Goal: Task Accomplishment & Management: Manage account settings

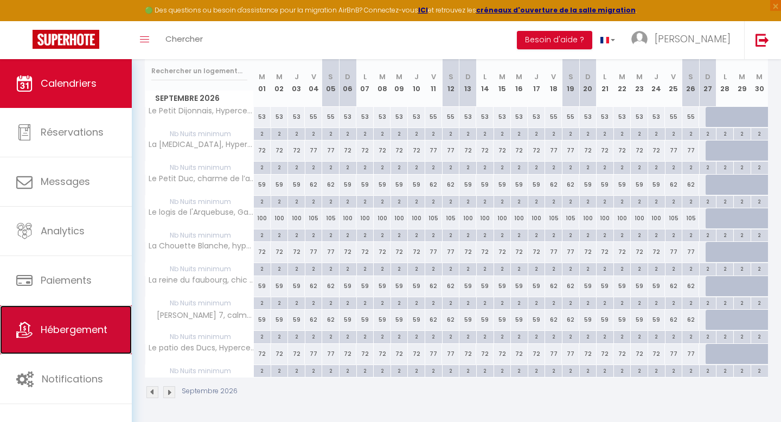
click at [31, 332] on icon at bounding box center [24, 330] width 16 height 16
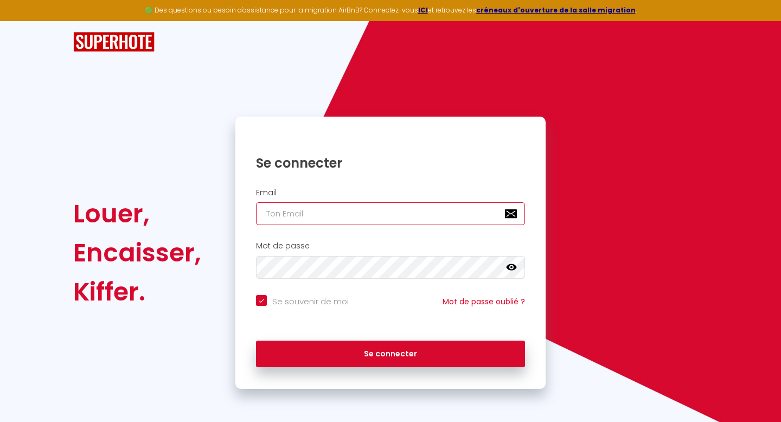
type input "[EMAIL_ADDRESS][DOMAIN_NAME]"
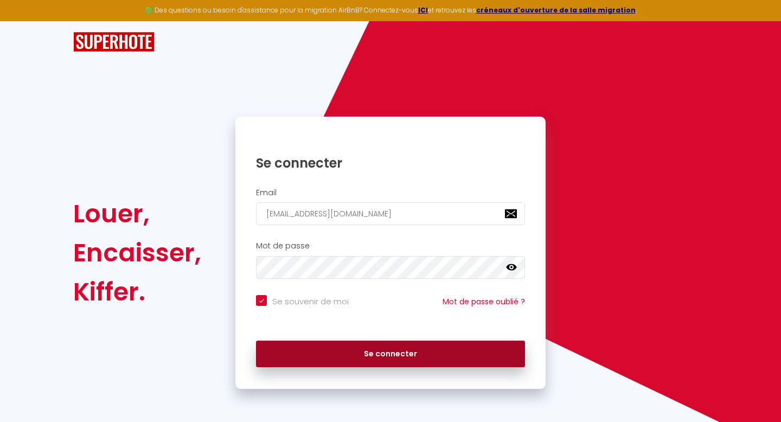
click at [318, 366] on button "Se connecter" at bounding box center [390, 354] width 269 height 27
checkbox input "true"
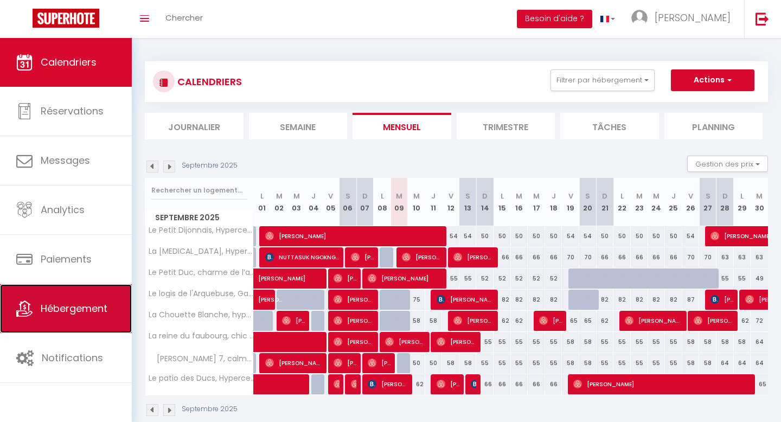
click at [80, 305] on span "Hébergement" at bounding box center [74, 308] width 67 height 14
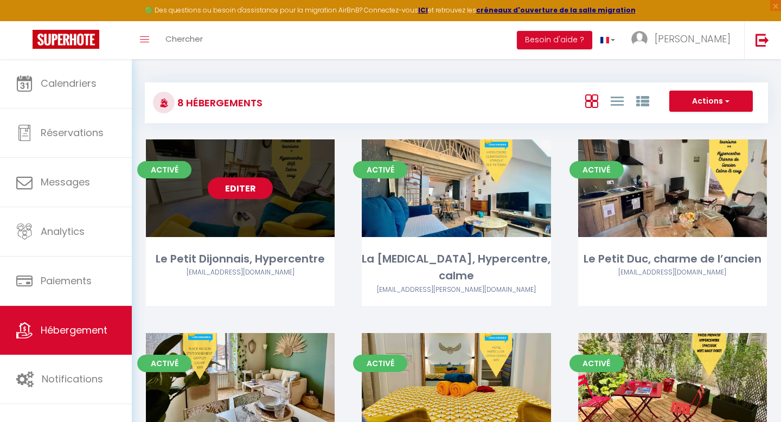
click at [248, 189] on link "Editer" at bounding box center [240, 188] width 65 height 22
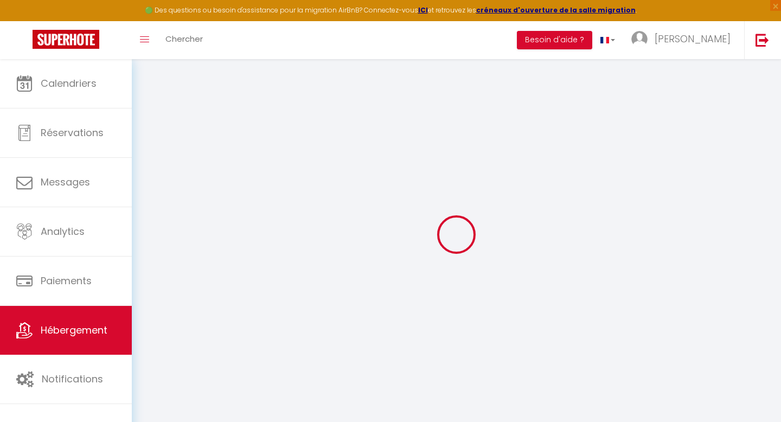
select select "16:00"
select select
select select "10:00"
select select "15"
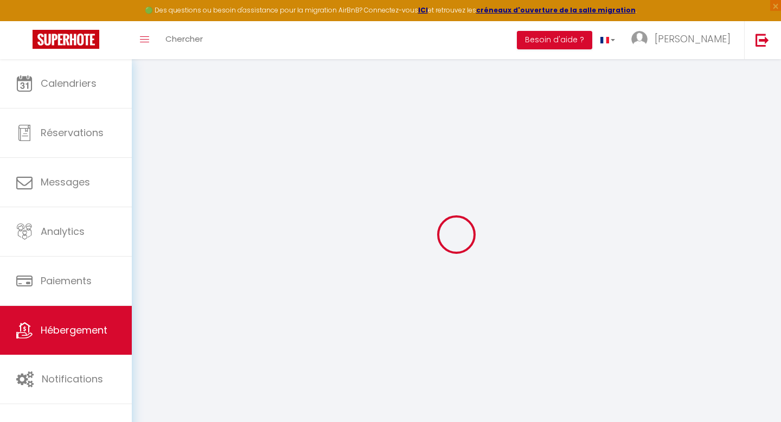
select select "20:00"
select select
checkbox input "false"
checkbox input "true"
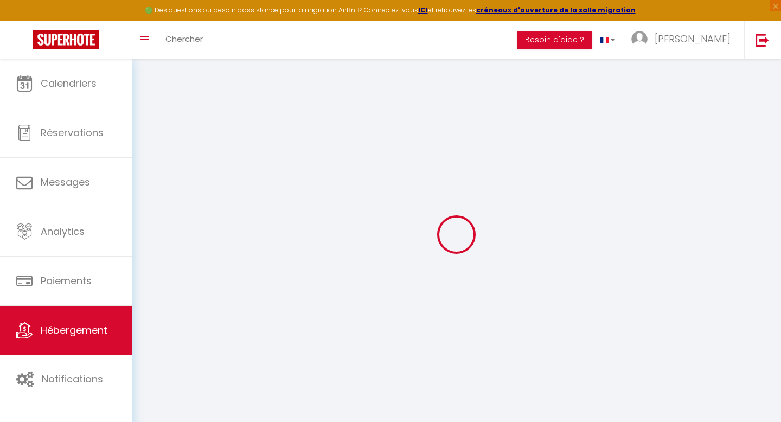
checkbox input "false"
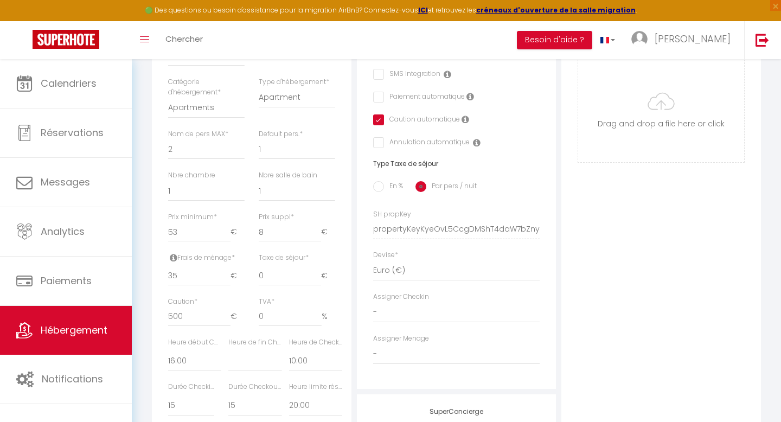
scroll to position [380, 0]
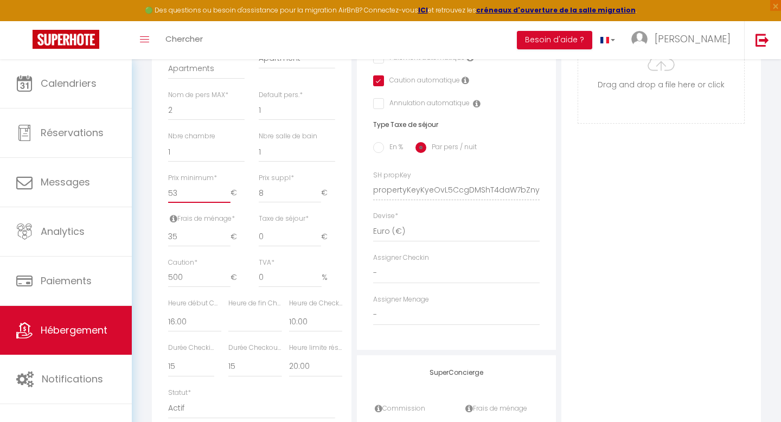
type input "52"
select select
checkbox input "false"
checkbox input "true"
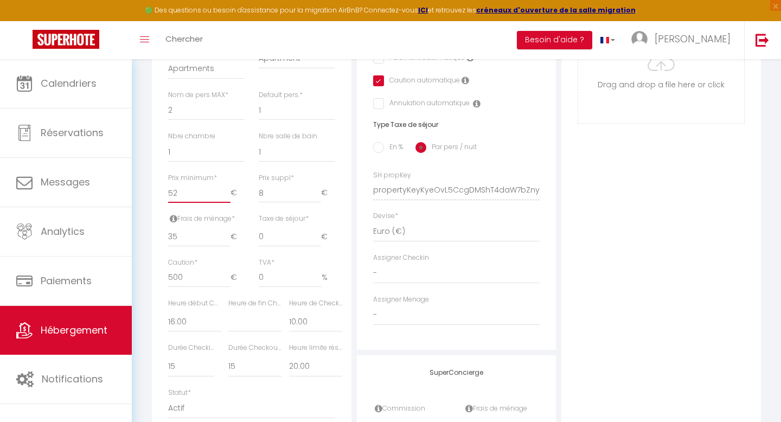
checkbox input "false"
type input "52"
click at [227, 195] on input "52" at bounding box center [199, 193] width 62 height 20
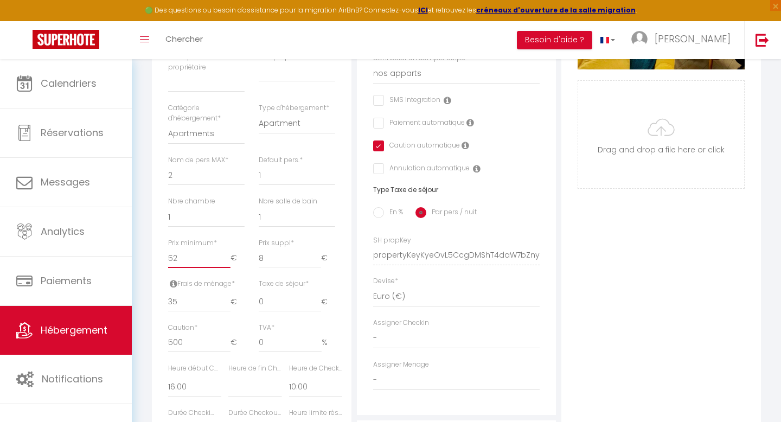
scroll to position [0, 0]
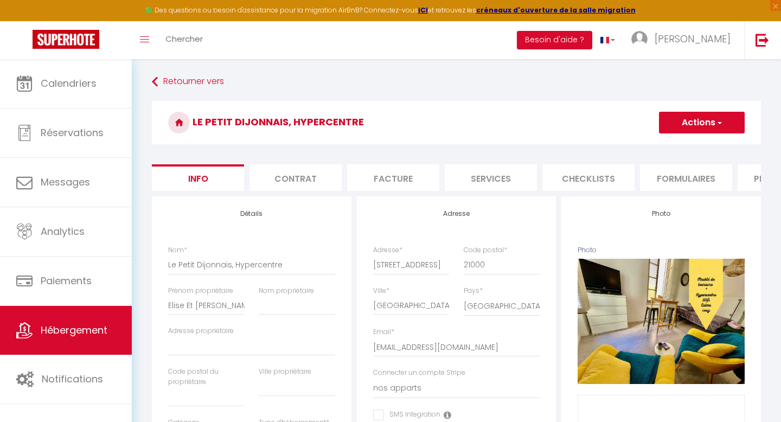
click at [672, 118] on button "Actions" at bounding box center [702, 123] width 86 height 22
select select
checkbox input "false"
checkbox input "true"
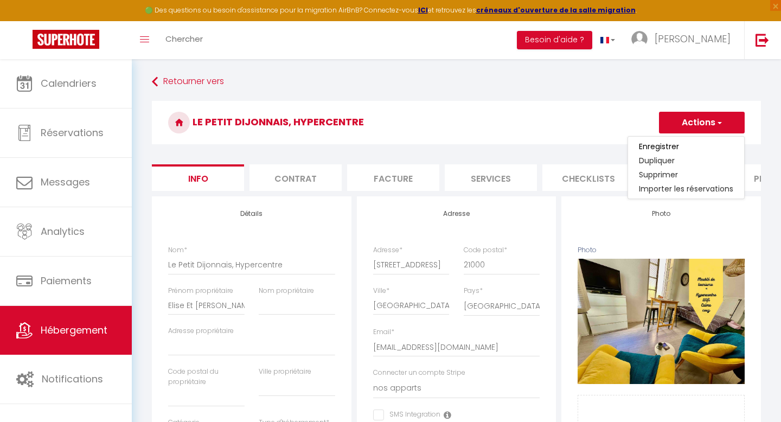
checkbox input "false"
click at [653, 146] on input "Enregistrer" at bounding box center [659, 146] width 40 height 11
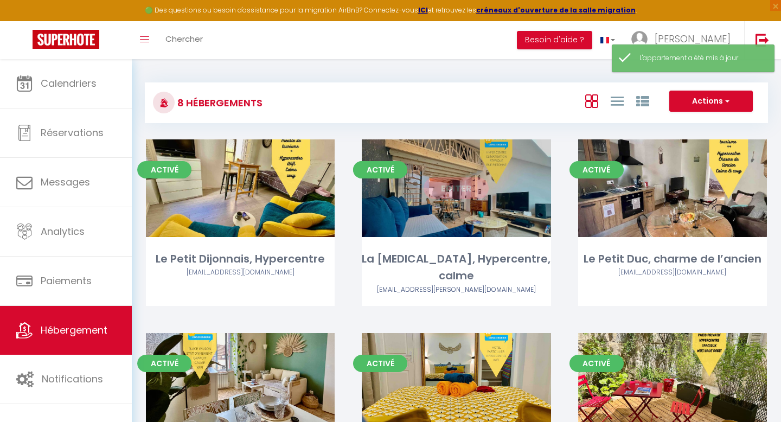
click at [457, 185] on link "Editer" at bounding box center [455, 188] width 65 height 22
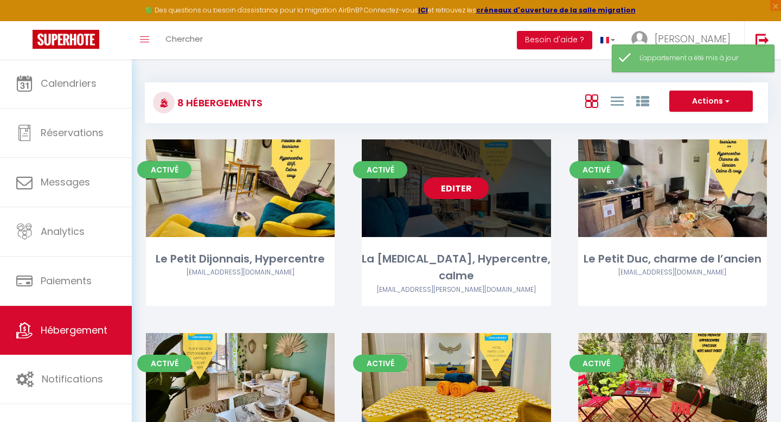
click at [457, 185] on link "Editer" at bounding box center [455, 188] width 65 height 22
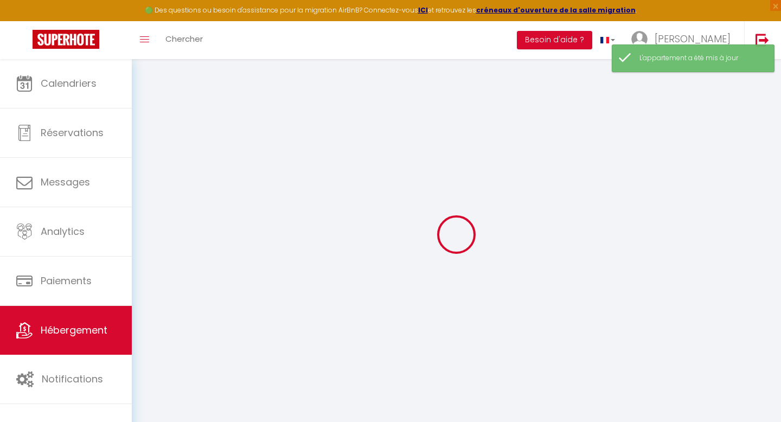
select select "16:00"
select select
select select "10:00"
select select "30"
select select "120"
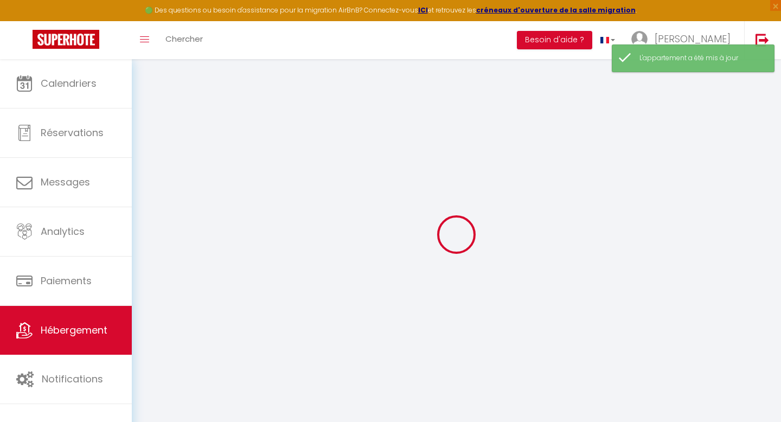
select select "19:00"
select select
checkbox input "false"
checkbox input "true"
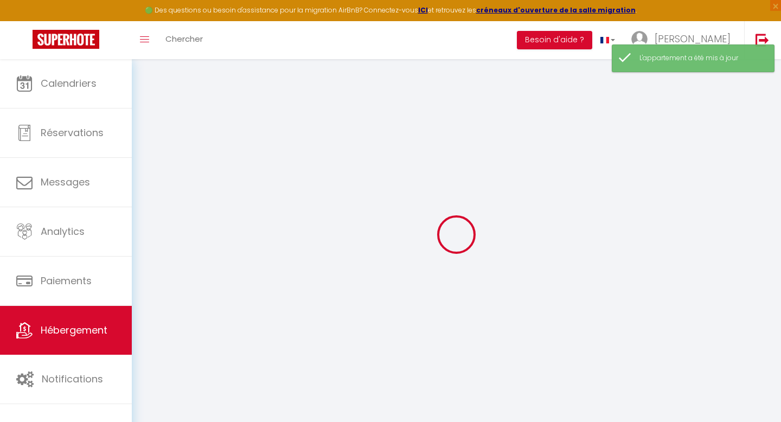
checkbox input "false"
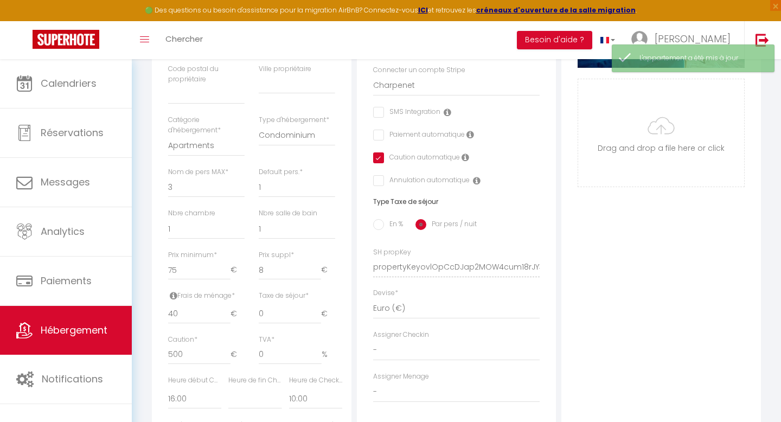
scroll to position [309, 0]
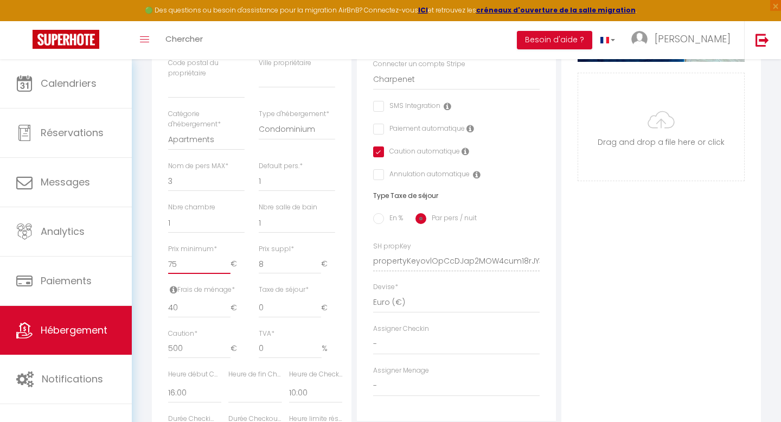
type input "74"
select select
checkbox input "false"
checkbox input "true"
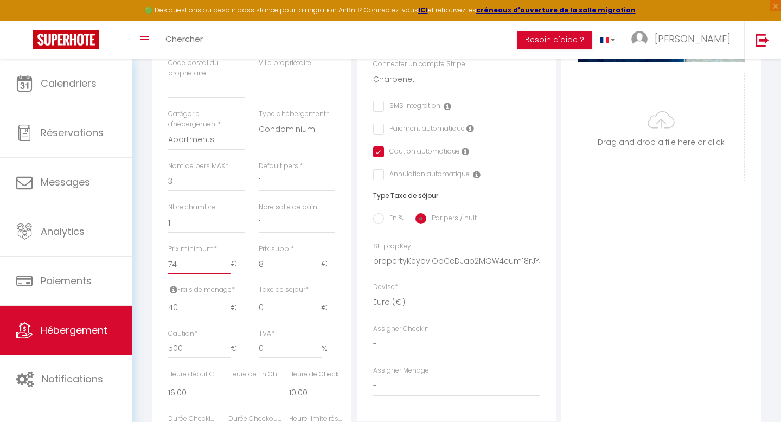
checkbox input "false"
type input "74"
click at [226, 266] on input "74" at bounding box center [199, 264] width 62 height 20
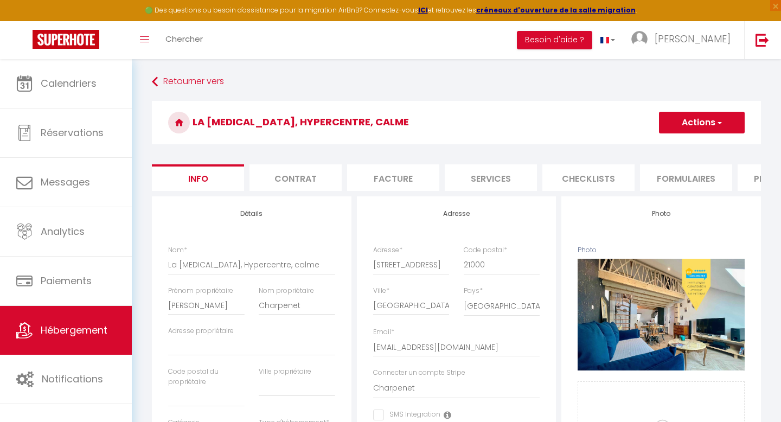
click at [712, 125] on button "Actions" at bounding box center [702, 123] width 86 height 22
click at [658, 146] on input "Enregistrer" at bounding box center [659, 146] width 40 height 11
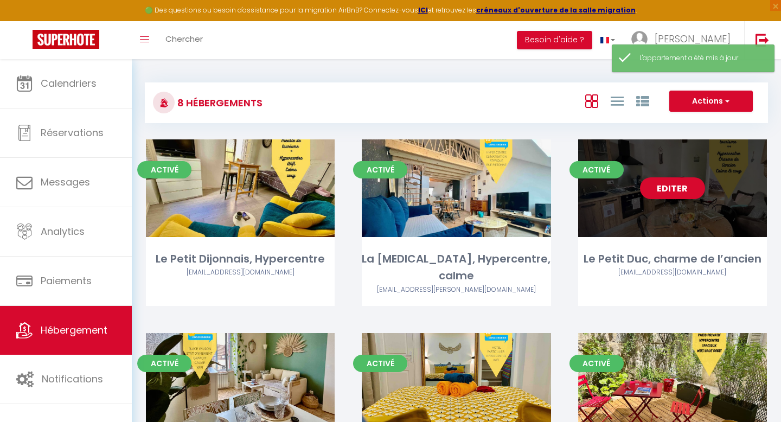
click at [677, 197] on link "Editer" at bounding box center [672, 188] width 65 height 22
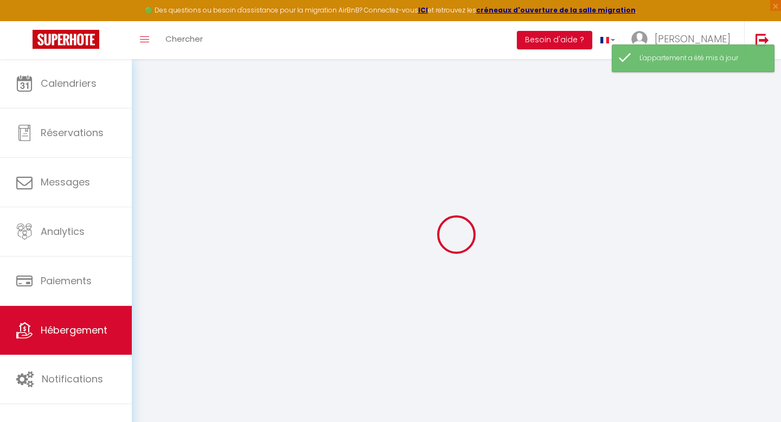
select select "16:00"
select select
select select "10:00"
select select "30"
select select "15"
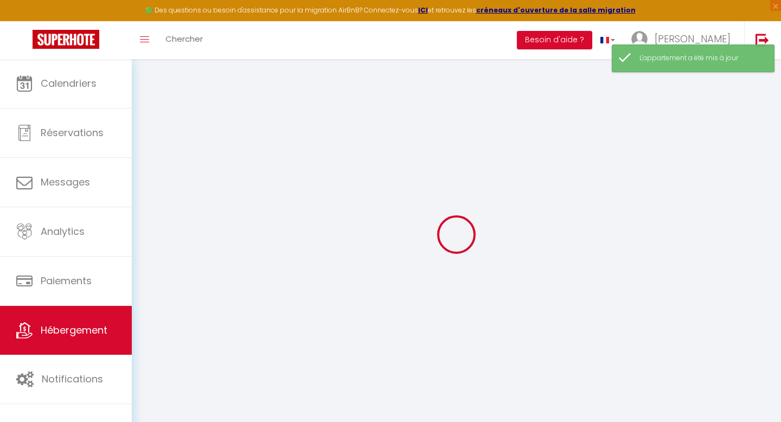
select select "19:00"
select select
checkbox input "false"
checkbox input "true"
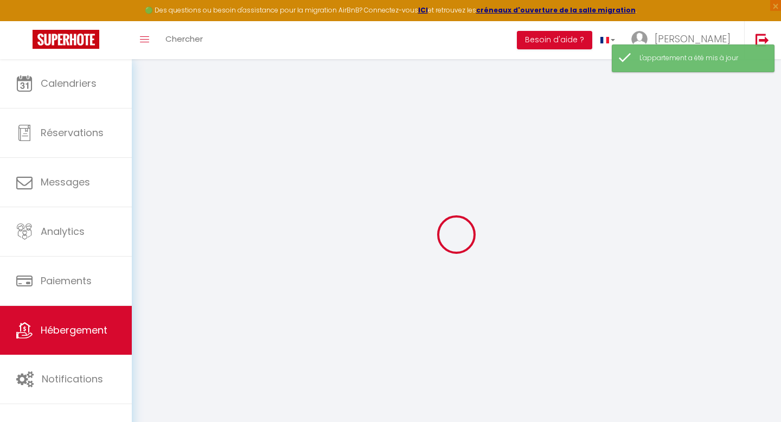
checkbox input "false"
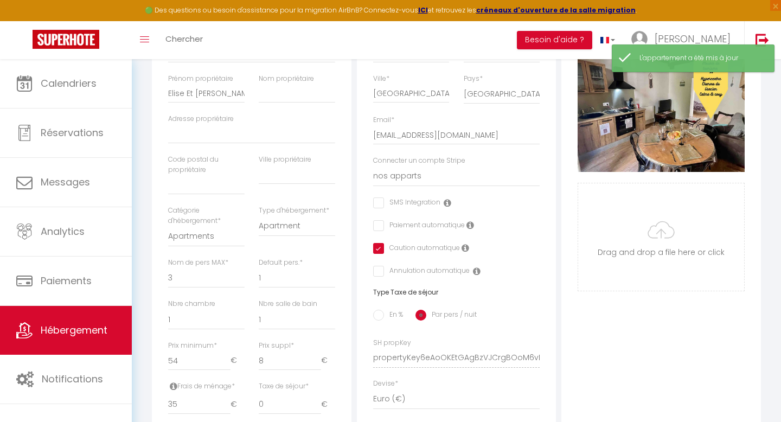
scroll to position [215, 0]
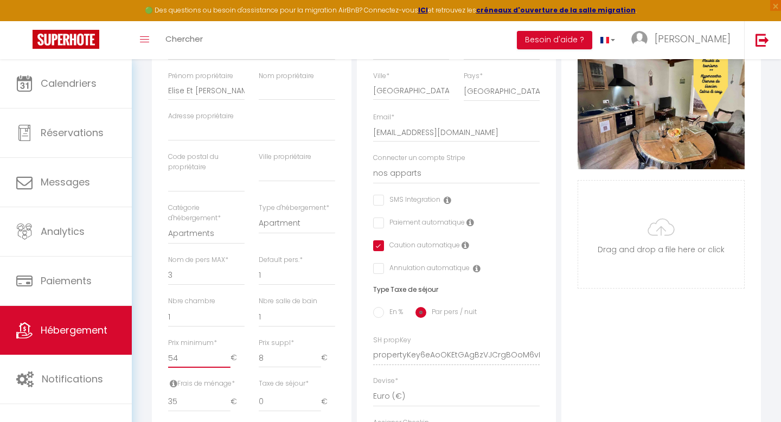
type input "55"
select select
checkbox input "false"
checkbox input "true"
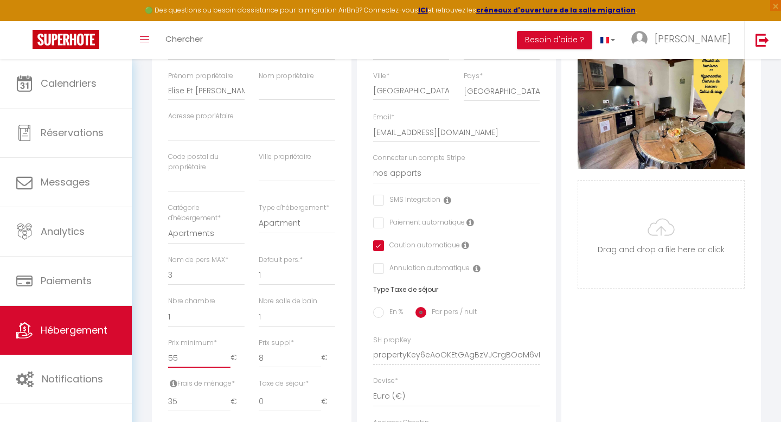
checkbox input "false"
type input "55"
click at [224, 355] on input "55" at bounding box center [199, 358] width 62 height 20
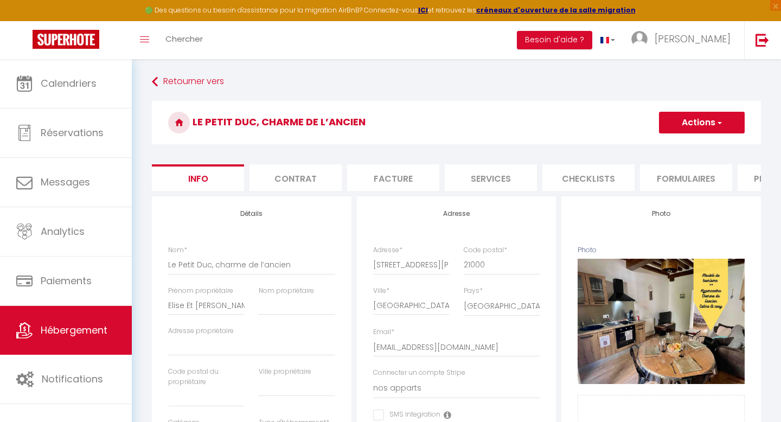
click at [720, 121] on span "button" at bounding box center [718, 122] width 7 height 11
click at [664, 147] on input "Enregistrer" at bounding box center [659, 146] width 40 height 11
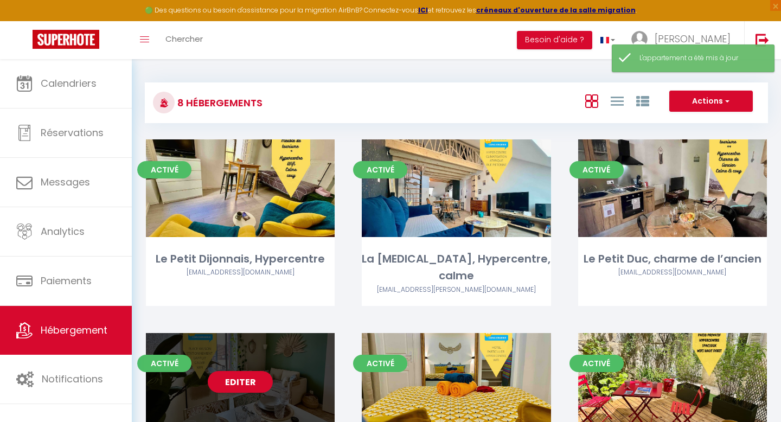
click at [249, 371] on link "Editer" at bounding box center [240, 382] width 65 height 22
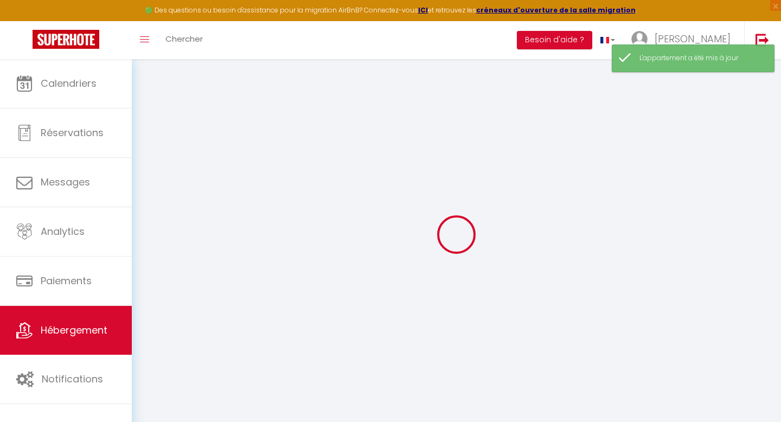
select select
checkbox input "false"
checkbox input "true"
checkbox input "false"
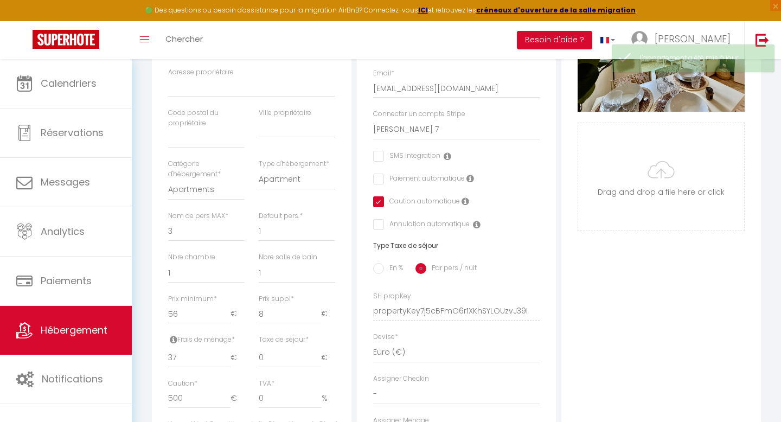
scroll to position [278, 0]
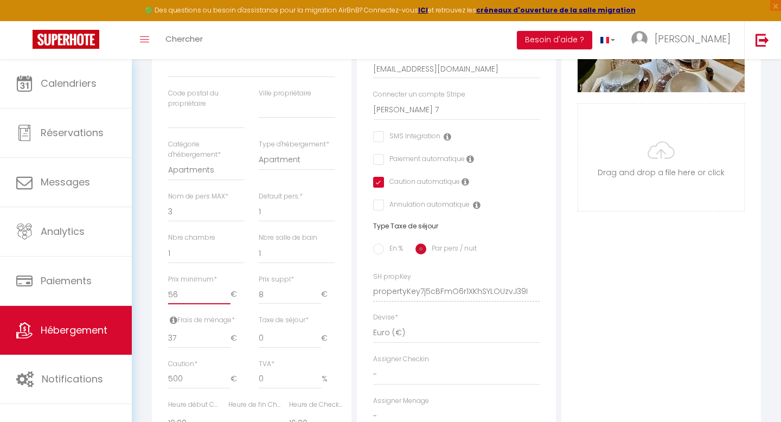
type input "57"
select select
checkbox input "false"
checkbox input "true"
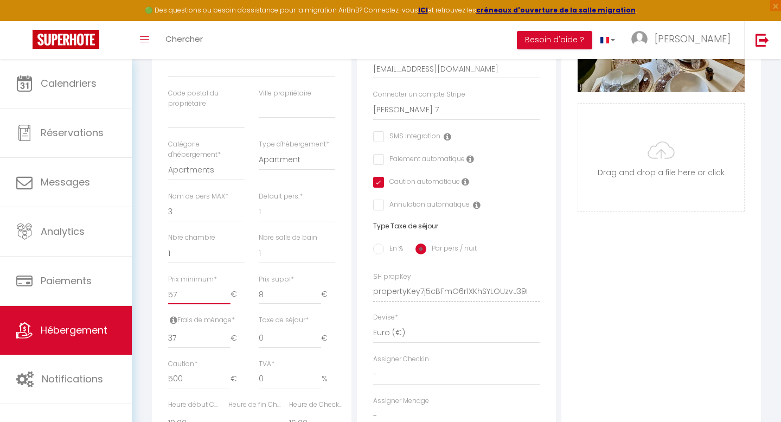
checkbox input "false"
type input "57"
click at [225, 293] on input "57" at bounding box center [199, 295] width 62 height 20
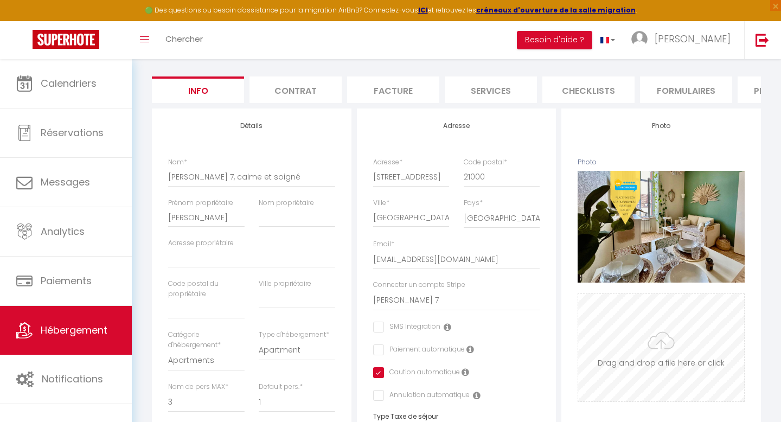
scroll to position [0, 0]
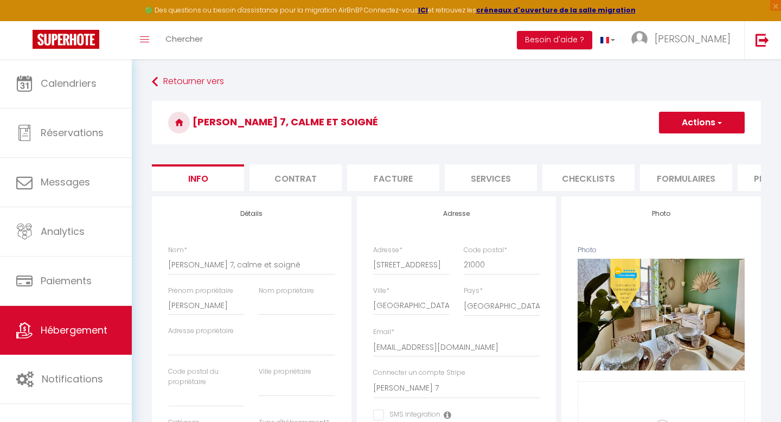
click at [689, 121] on button "Actions" at bounding box center [702, 123] width 86 height 22
select select
checkbox input "false"
checkbox input "true"
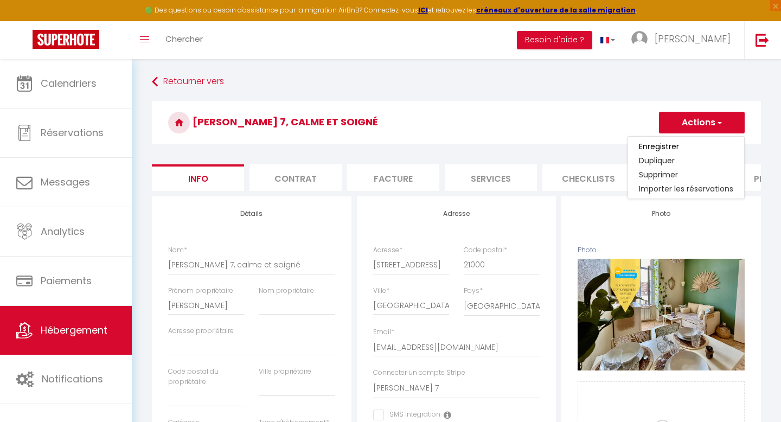
checkbox input "false"
click at [664, 146] on input "Enregistrer" at bounding box center [659, 146] width 40 height 11
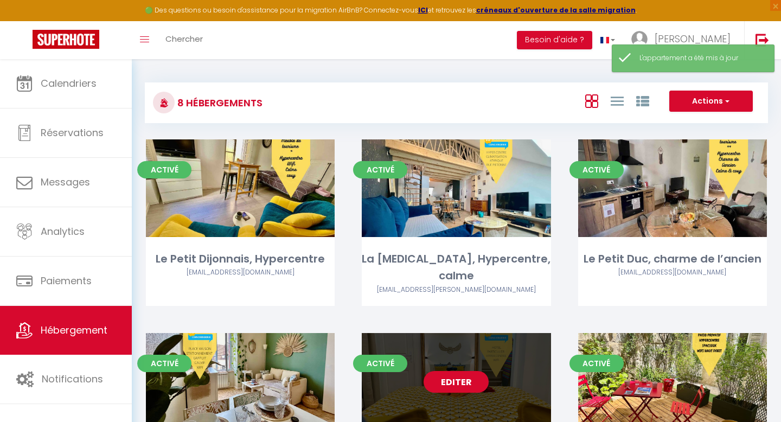
click at [442, 371] on link "Editer" at bounding box center [455, 382] width 65 height 22
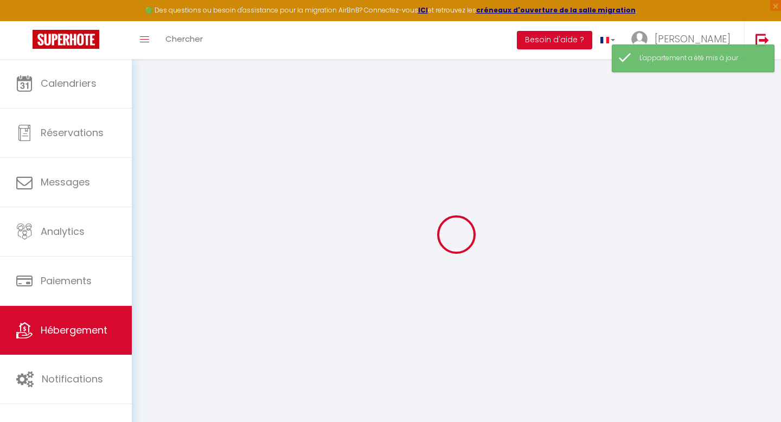
select select
checkbox input "false"
checkbox input "true"
checkbox input "false"
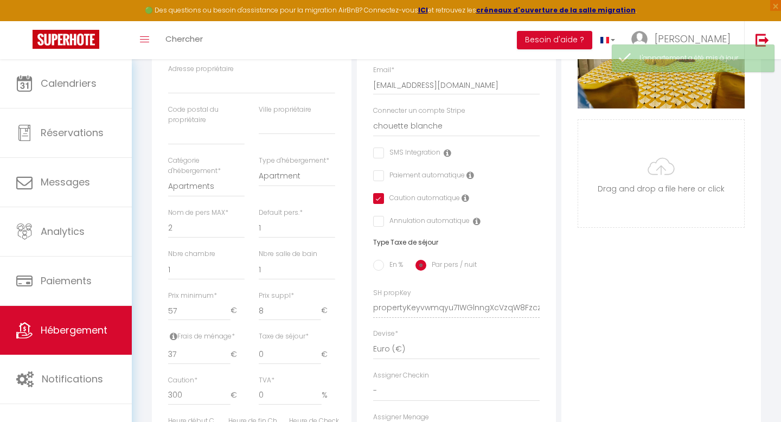
scroll to position [264, 0]
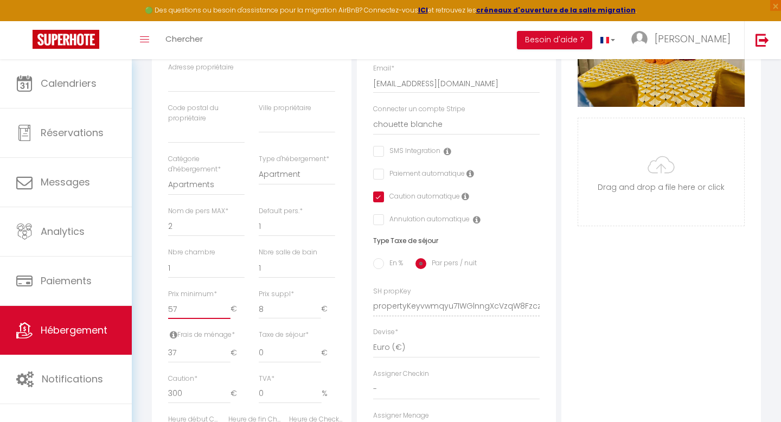
type input "58"
select select
checkbox input "false"
checkbox input "true"
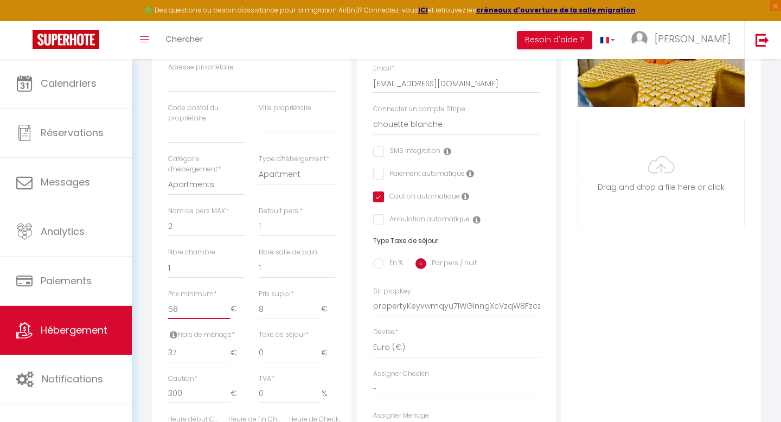
checkbox input "false"
type input "58"
click at [225, 307] on input "58" at bounding box center [199, 309] width 62 height 20
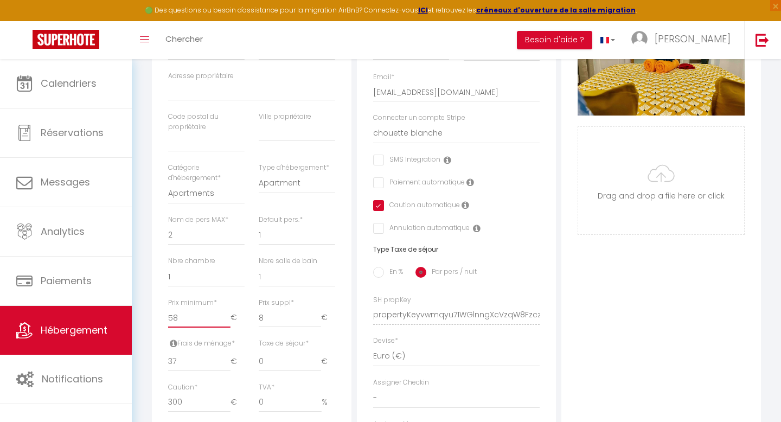
scroll to position [0, 0]
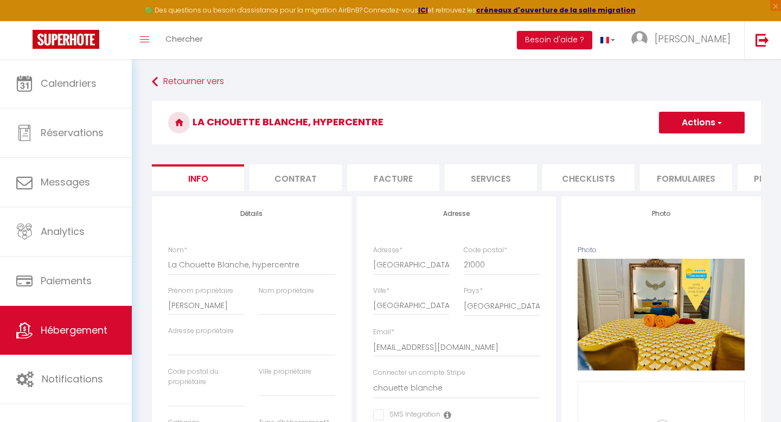
click at [696, 130] on button "Actions" at bounding box center [702, 123] width 86 height 22
click at [656, 146] on input "Enregistrer" at bounding box center [659, 146] width 40 height 11
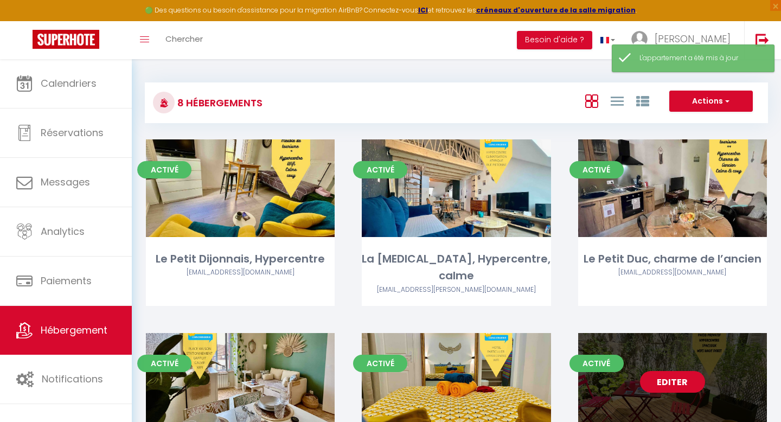
click at [667, 371] on link "Editer" at bounding box center [672, 382] width 65 height 22
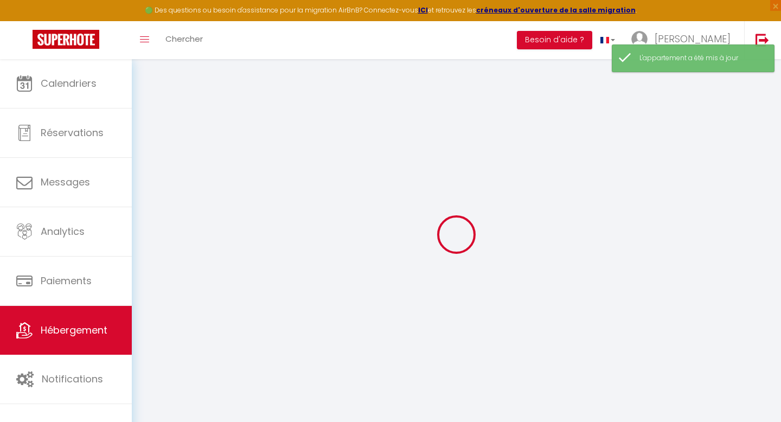
checkbox input "false"
checkbox input "true"
checkbox input "false"
select select "16:00"
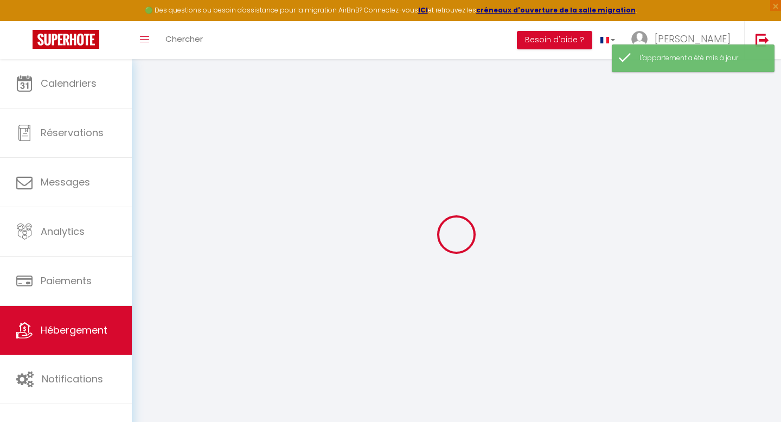
select select
select select "10:00"
select select "30"
select select "120"
select select "21:00"
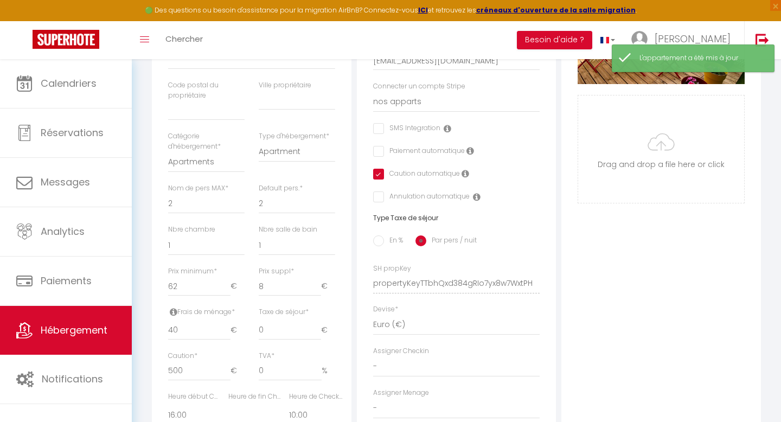
scroll to position [314, 0]
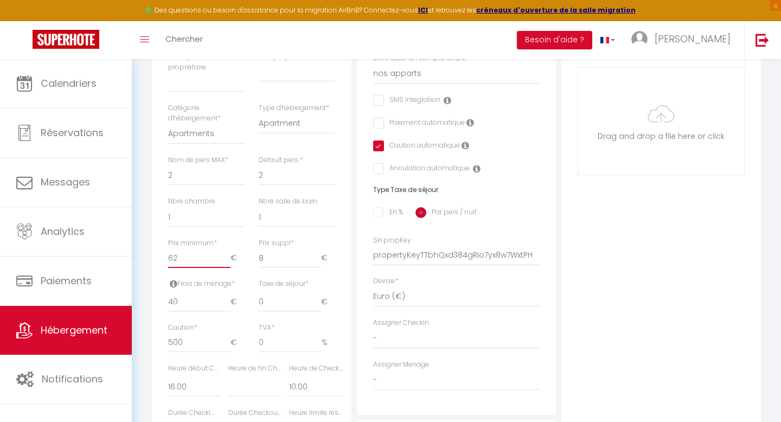
type input "63"
select select
checkbox input "false"
checkbox input "true"
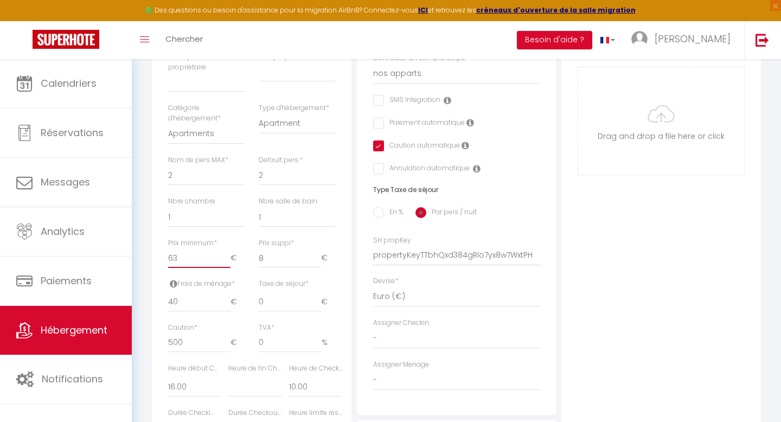
checkbox input "false"
type input "63"
click at [226, 253] on input "63" at bounding box center [199, 258] width 62 height 20
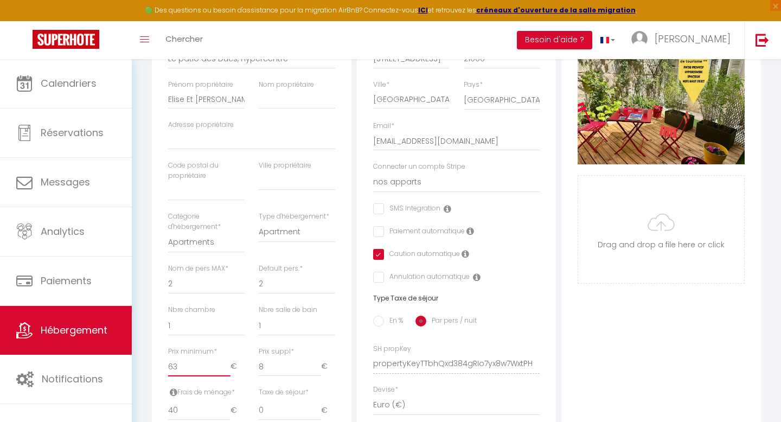
scroll to position [0, 0]
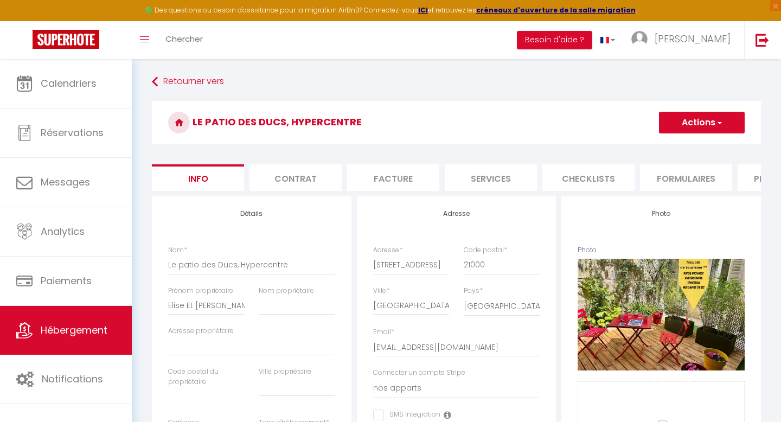
click at [686, 126] on button "Actions" at bounding box center [702, 123] width 86 height 22
click at [665, 146] on input "Enregistrer" at bounding box center [659, 146] width 40 height 11
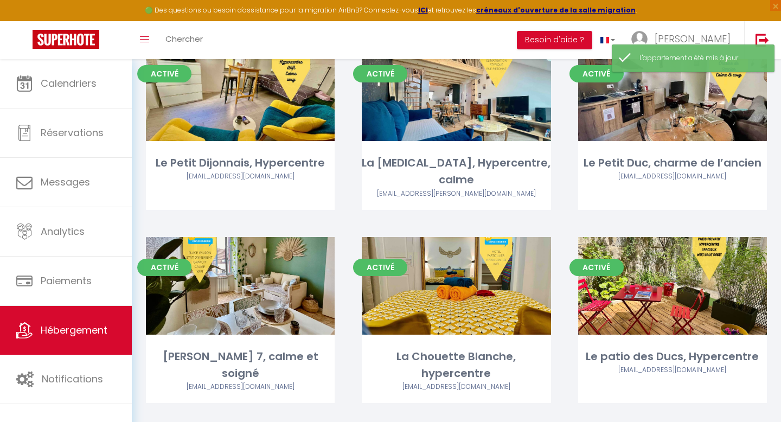
scroll to position [259, 0]
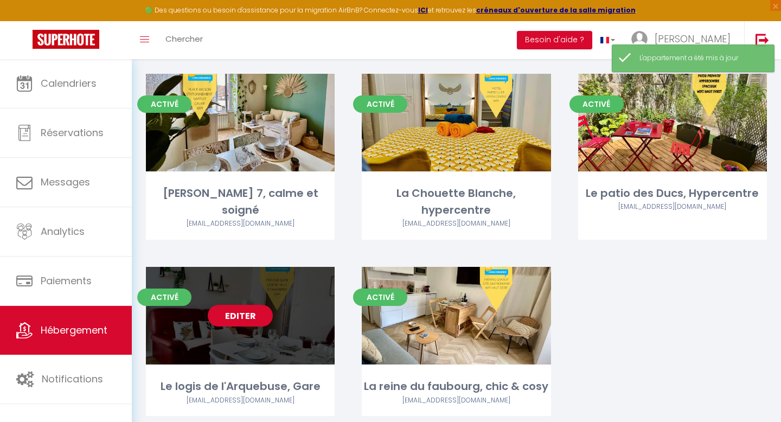
click at [236, 305] on link "Editer" at bounding box center [240, 316] width 65 height 22
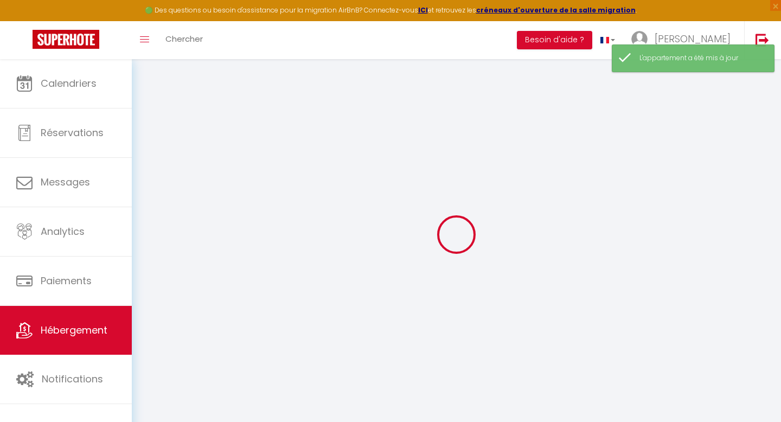
select select "14:00"
select select
select select "11:00"
select select "30"
select select "120"
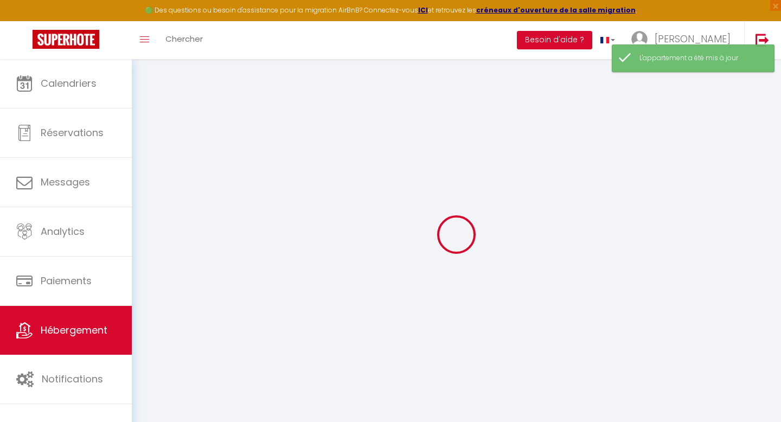
select select "19:00"
select select
checkbox input "false"
checkbox input "true"
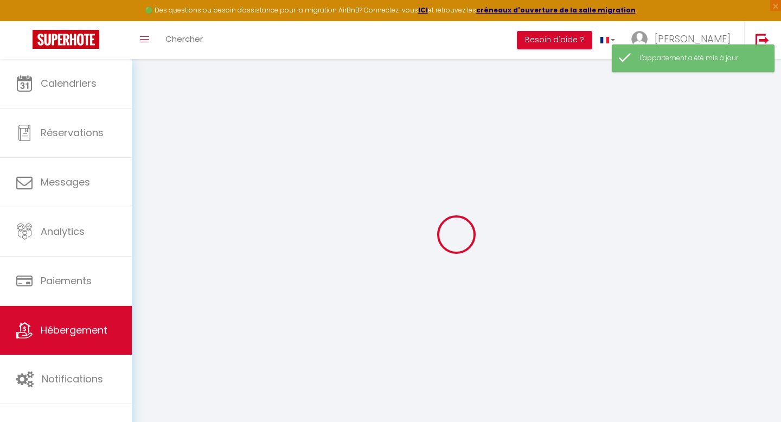
checkbox input "false"
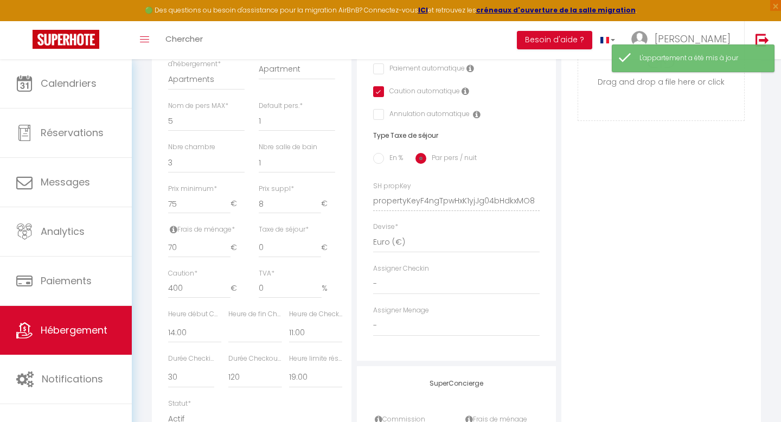
scroll to position [389, 0]
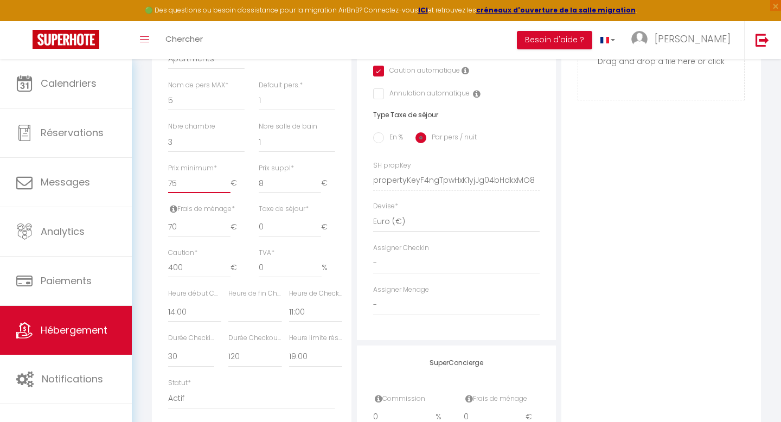
type input "74"
select select
checkbox input "false"
checkbox input "true"
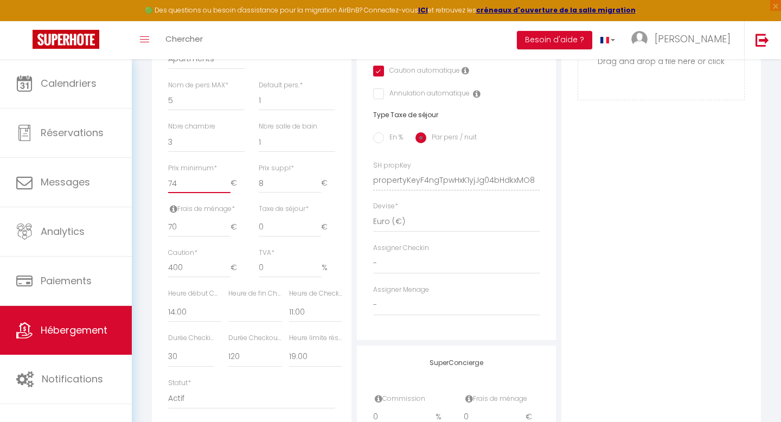
checkbox input "false"
type input "74"
click at [223, 189] on input "74" at bounding box center [199, 184] width 62 height 20
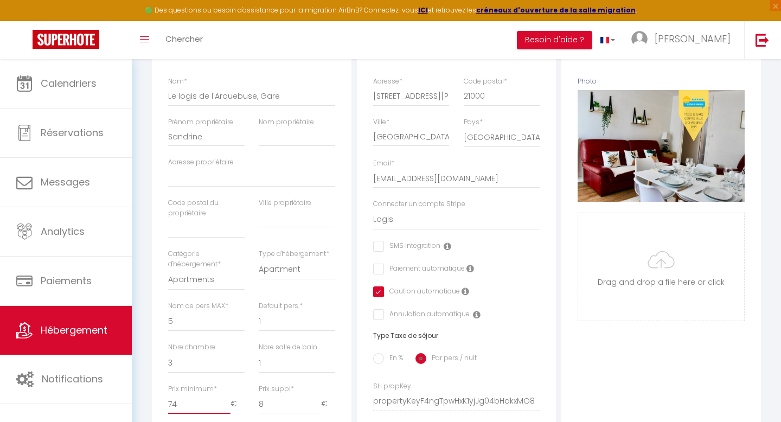
scroll to position [0, 0]
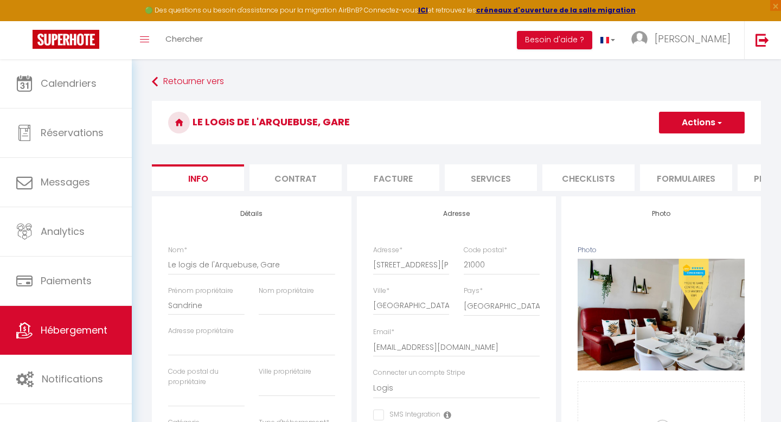
click at [703, 118] on button "Actions" at bounding box center [702, 123] width 86 height 22
click at [671, 147] on input "Enregistrer" at bounding box center [659, 146] width 40 height 11
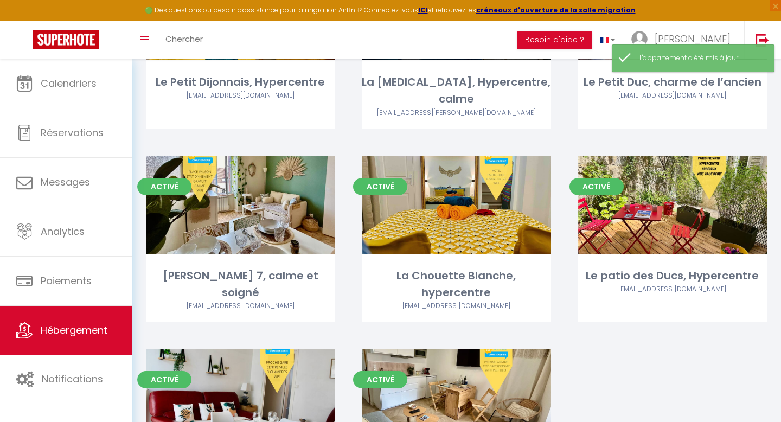
scroll to position [259, 0]
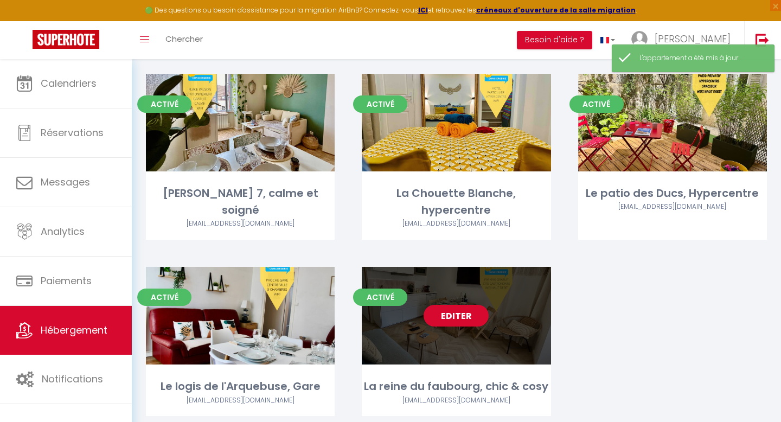
click at [453, 305] on link "Editer" at bounding box center [455, 316] width 65 height 22
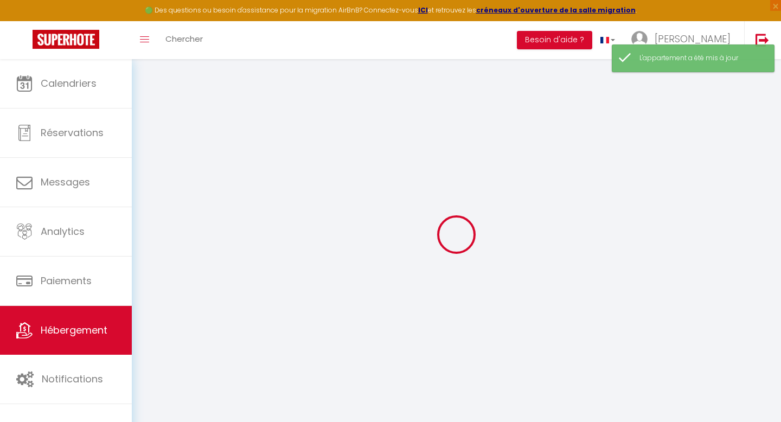
select select
checkbox input "false"
checkbox input "true"
checkbox input "false"
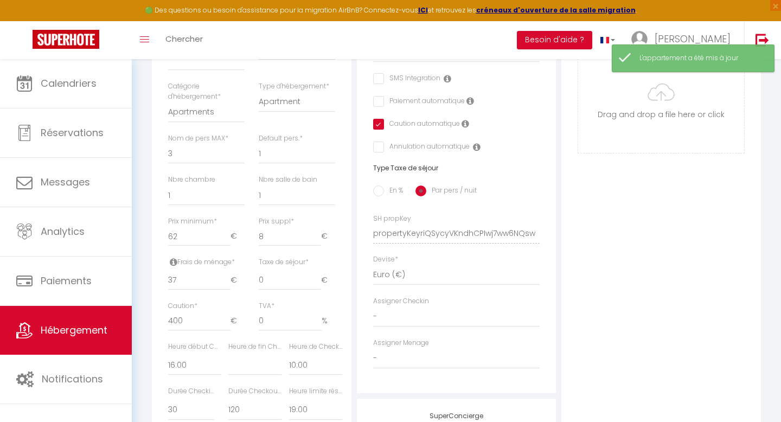
scroll to position [339, 0]
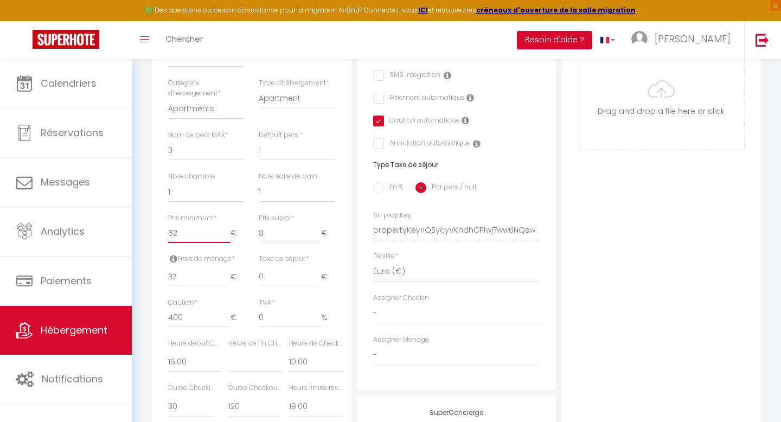
type input "63"
select select
checkbox input "false"
checkbox input "true"
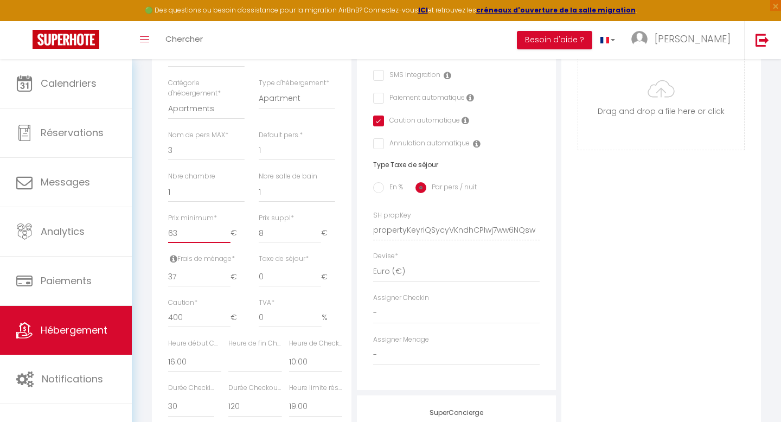
checkbox input "false"
type input "63"
click at [226, 227] on input "63" at bounding box center [199, 233] width 62 height 20
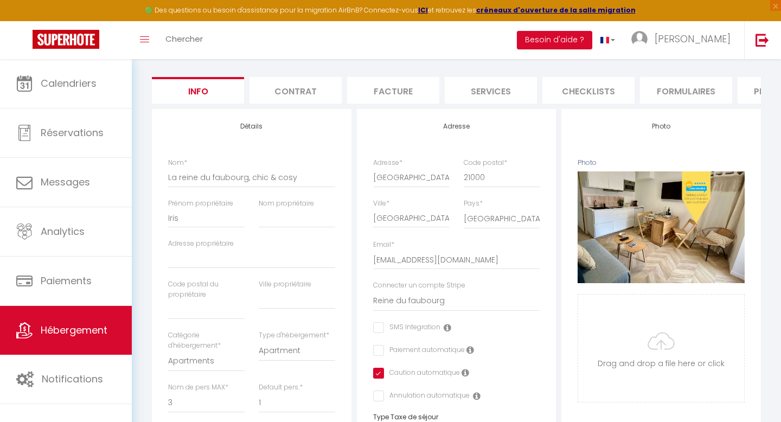
scroll to position [0, 0]
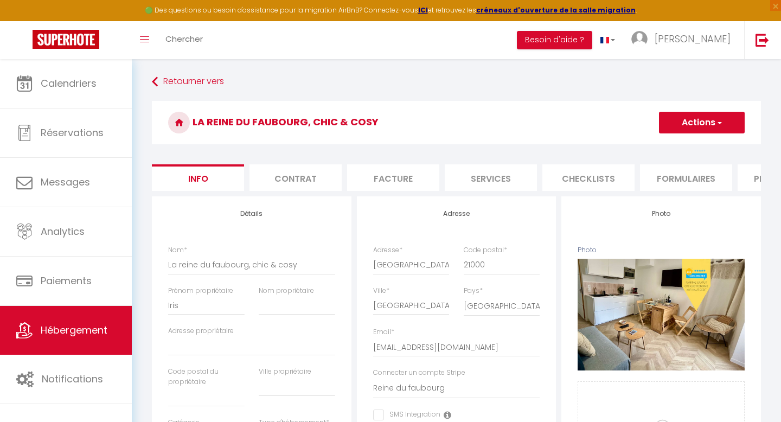
click at [698, 127] on button "Actions" at bounding box center [702, 123] width 86 height 22
click at [645, 146] on input "Enregistrer" at bounding box center [659, 146] width 40 height 11
